Goal: Task Accomplishment & Management: Use online tool/utility

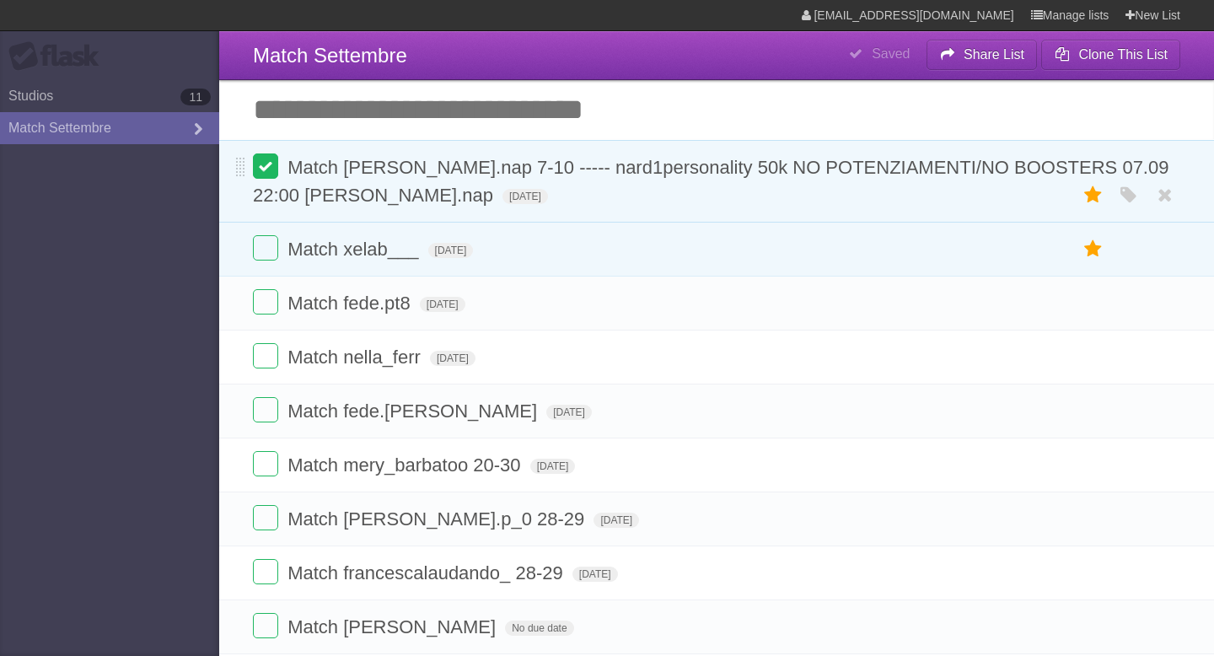
click at [271, 175] on label at bounding box center [265, 165] width 25 height 25
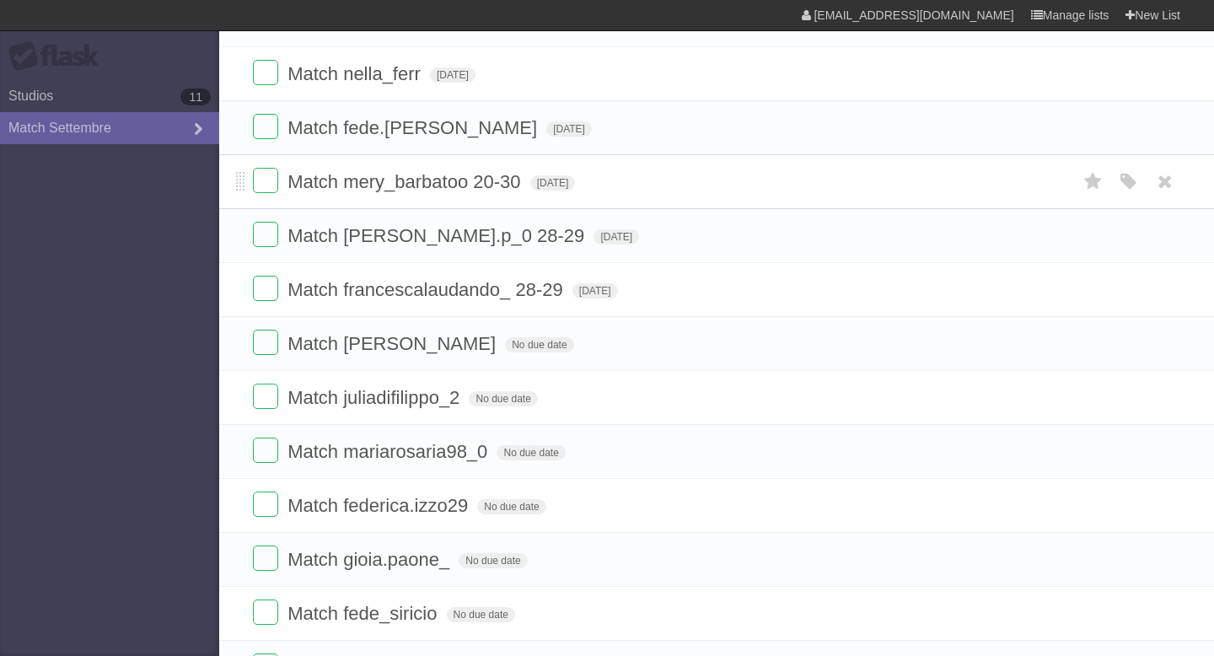
scroll to position [815, 0]
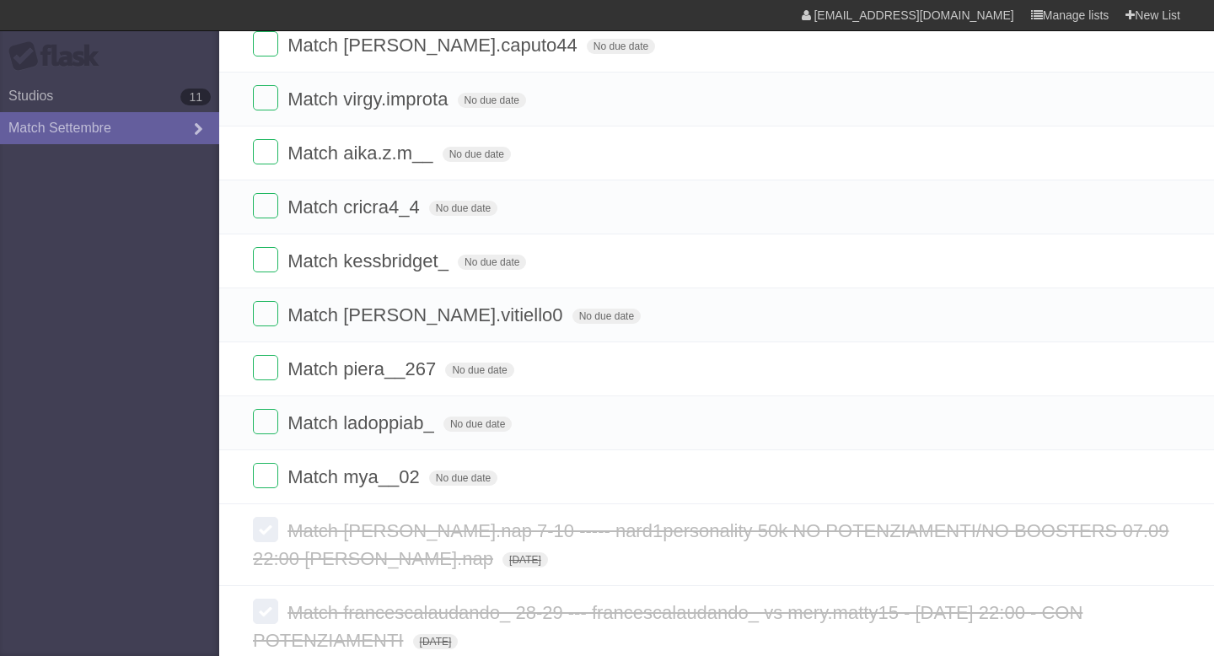
scroll to position [842, 0]
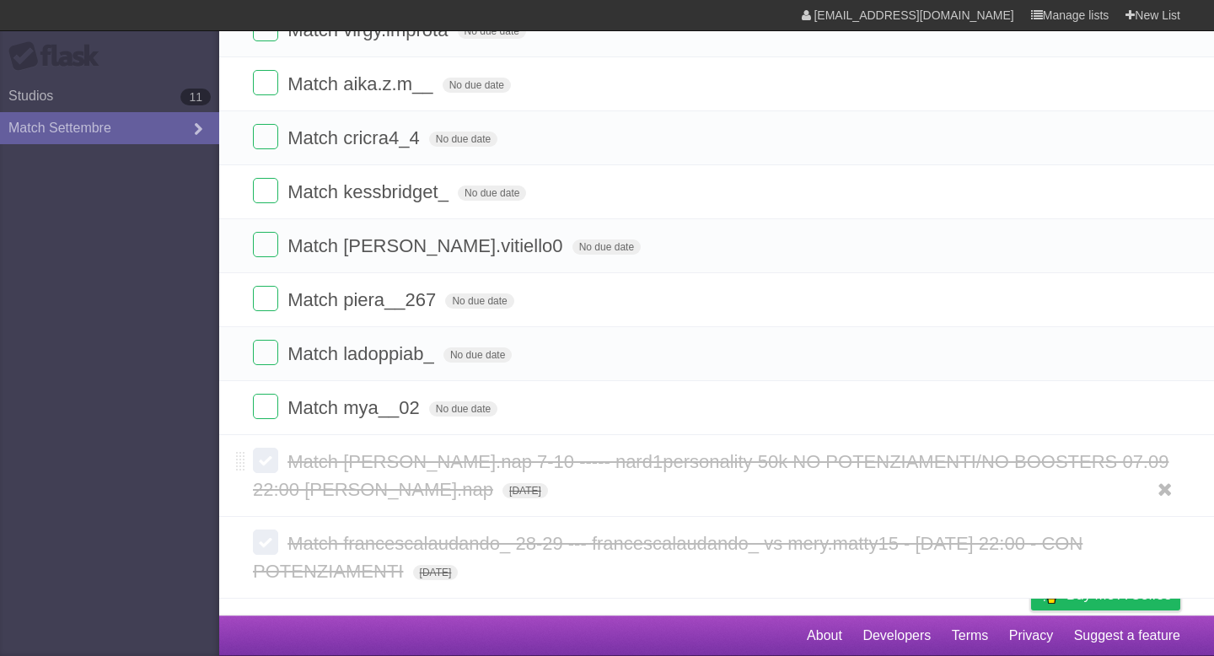
click at [411, 464] on span "Match [PERSON_NAME].nap 7-10 ----- nard1personality 50k NO POTENZIAMENTI/NO BOO…" at bounding box center [711, 475] width 916 height 49
click at [411, 464] on form "Match [PERSON_NAME].nap 7-10 ----- nard1personality 50k NO POTENZIAMENTI/NO BOO…" at bounding box center [717, 476] width 928 height 56
click at [424, 466] on span "Match [PERSON_NAME].nap 7-10 ----- nard1personality 50k NO POTENZIAMENTI/NO BOO…" at bounding box center [711, 475] width 916 height 49
click at [454, 575] on form "Match francescalaudando_ 28-29 --- francescalaudando_ vs mery.matty15 - [DATE] …" at bounding box center [717, 558] width 928 height 56
click at [437, 538] on span "Match francescalaudando_ 28-29 --- francescalaudando_ vs mery.matty15 - [DATE] …" at bounding box center [668, 557] width 830 height 49
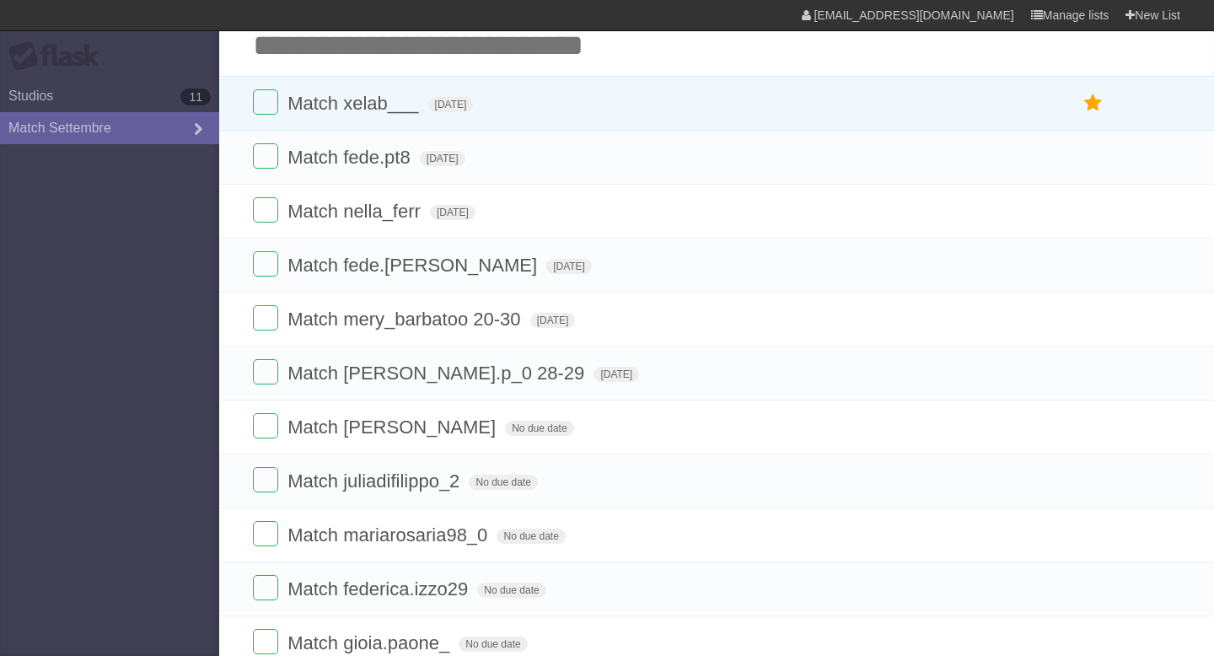
scroll to position [56, 0]
